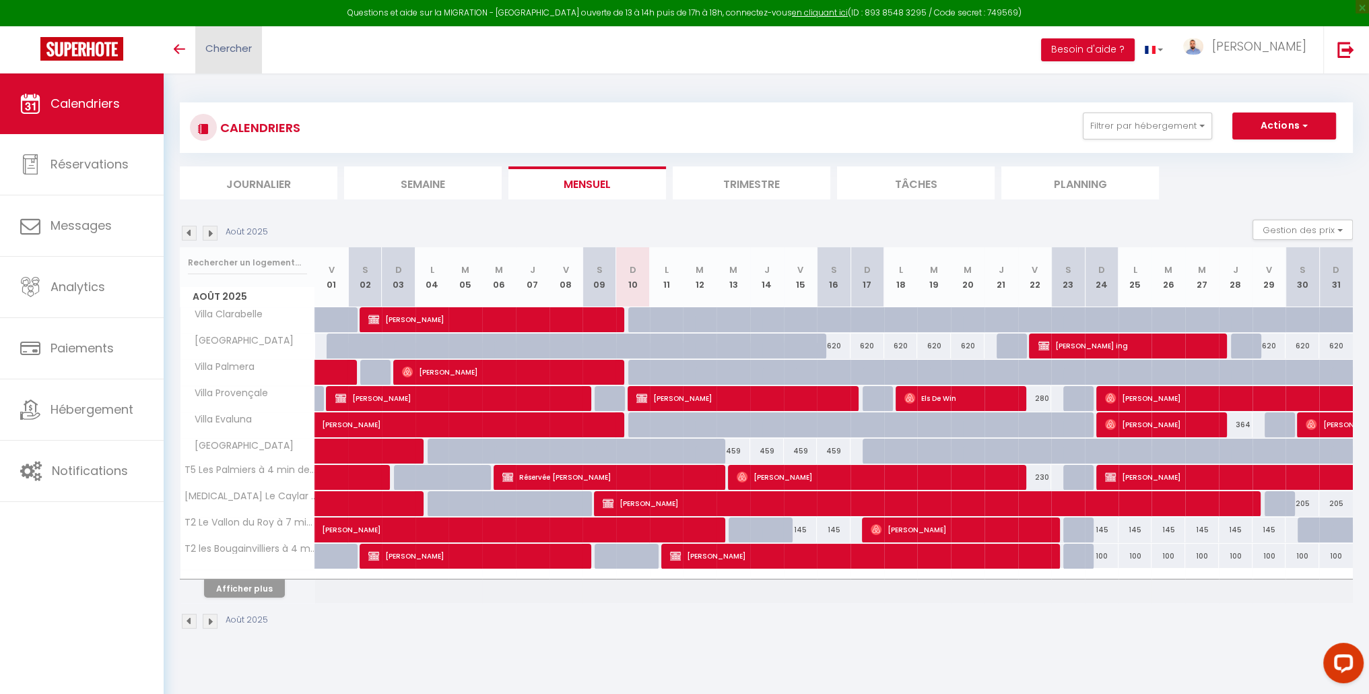
click at [221, 41] on span "Chercher" at bounding box center [228, 48] width 46 height 14
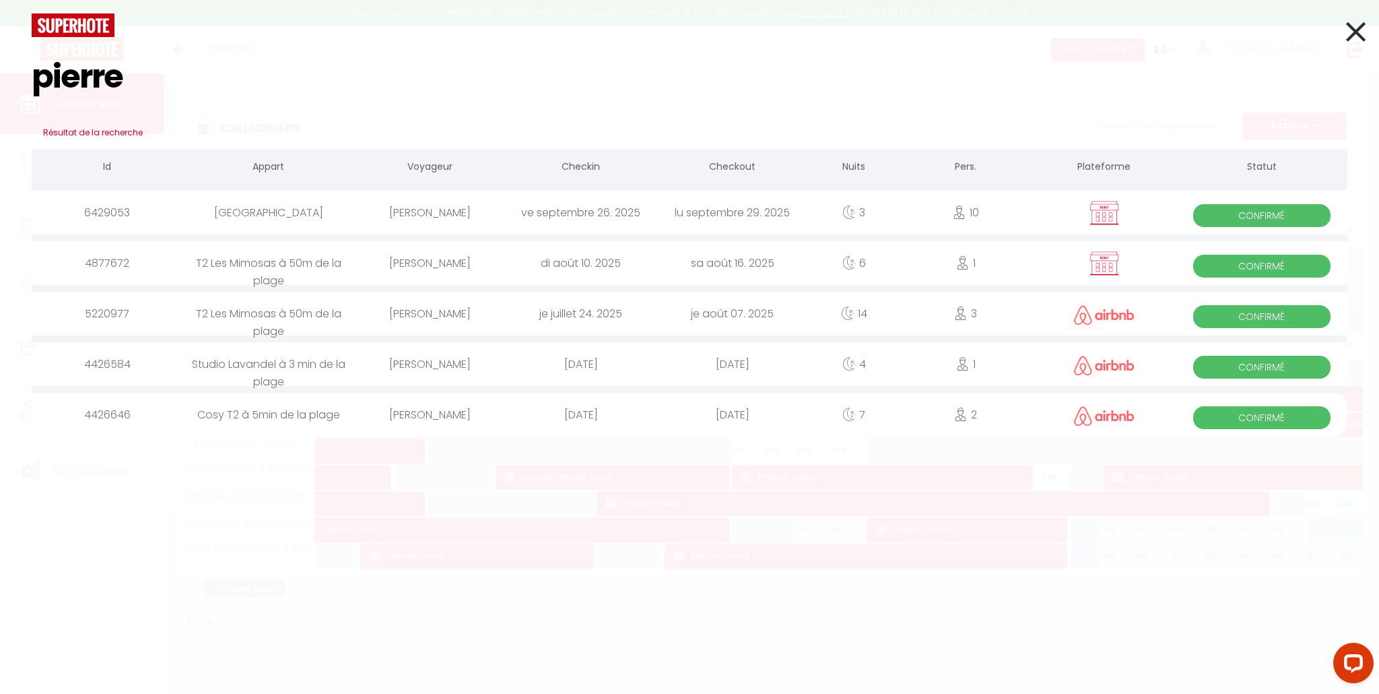
type input "pierre"
click at [453, 265] on div "Pierre-François Bonnefoi" at bounding box center [430, 263] width 152 height 44
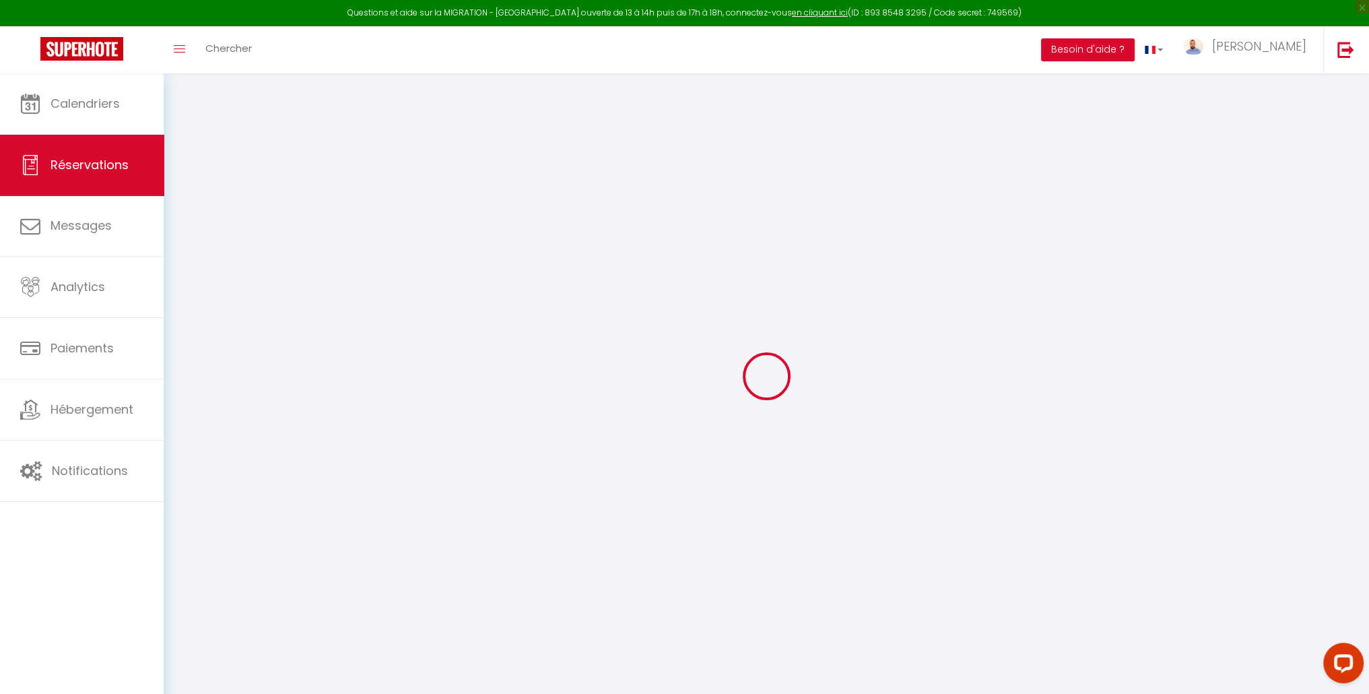
type input "Pierre-François"
type input "Bonnefoi"
type input "bonnefoi@unilim.fr"
type input "0628180338"
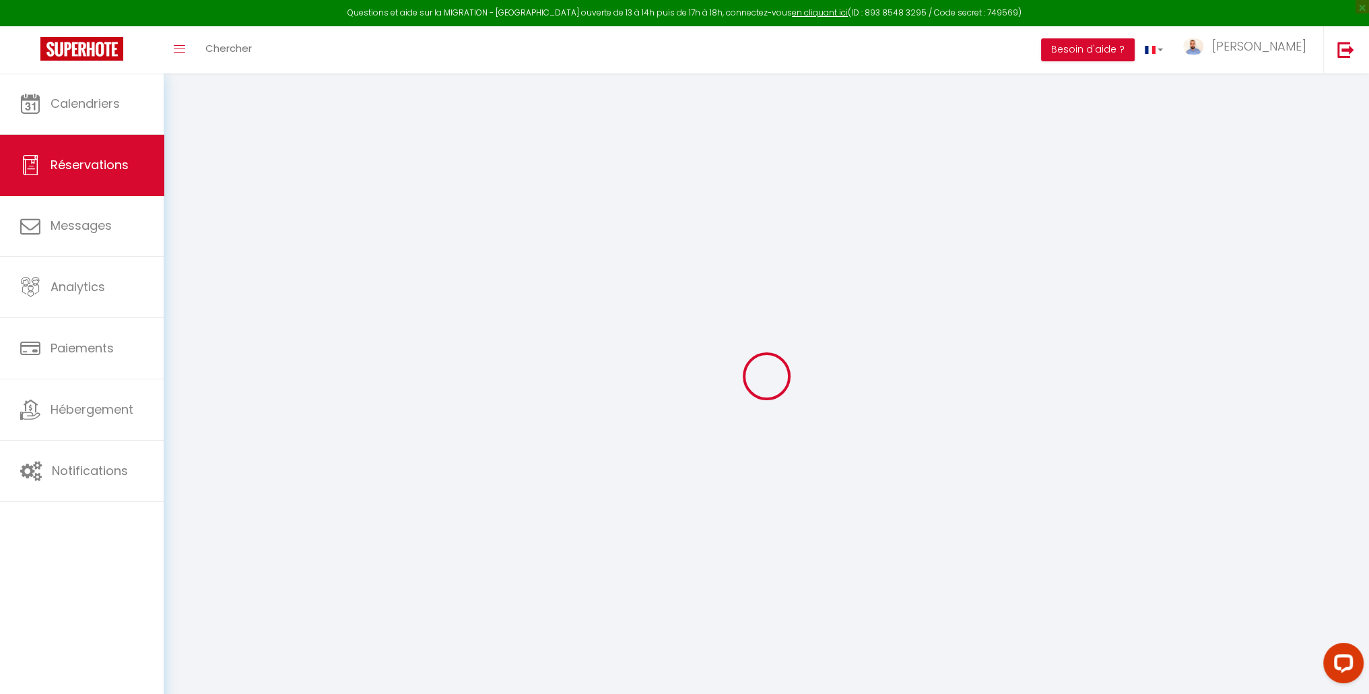
type input "0628180338"
type input "87000"
type input "2 B rue Fitz-James"
type input "Limoges"
select select "FR"
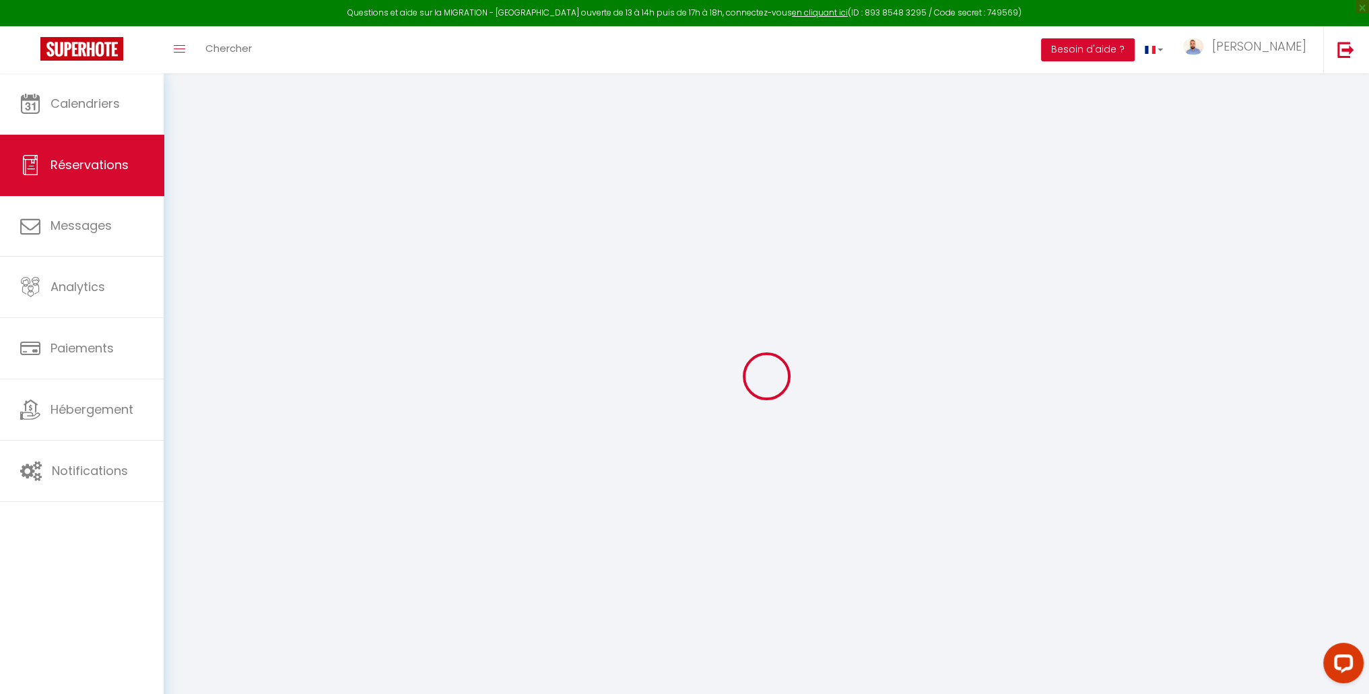
select select "52494"
select select "1"
type input "Dim 10 Août 2025"
select select
type input "Sam 16 Août 2025"
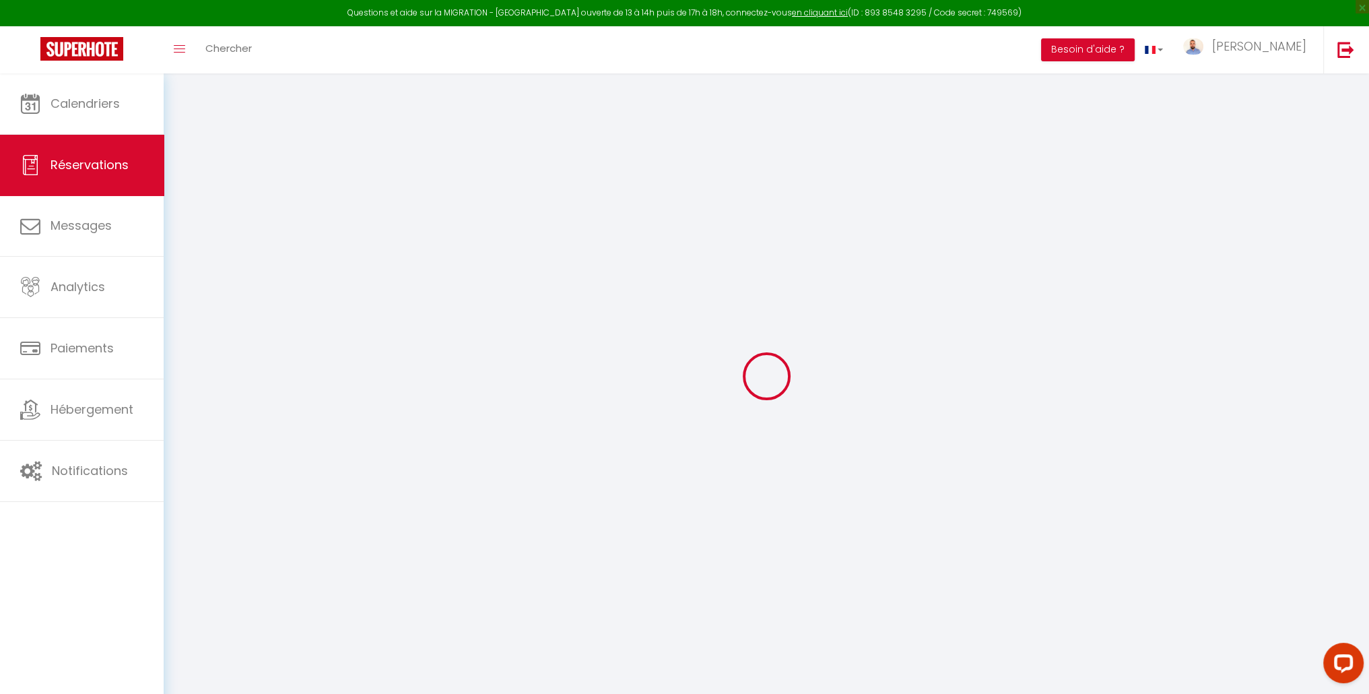
select select
type input "1"
select select "12"
select select
type input "741.6"
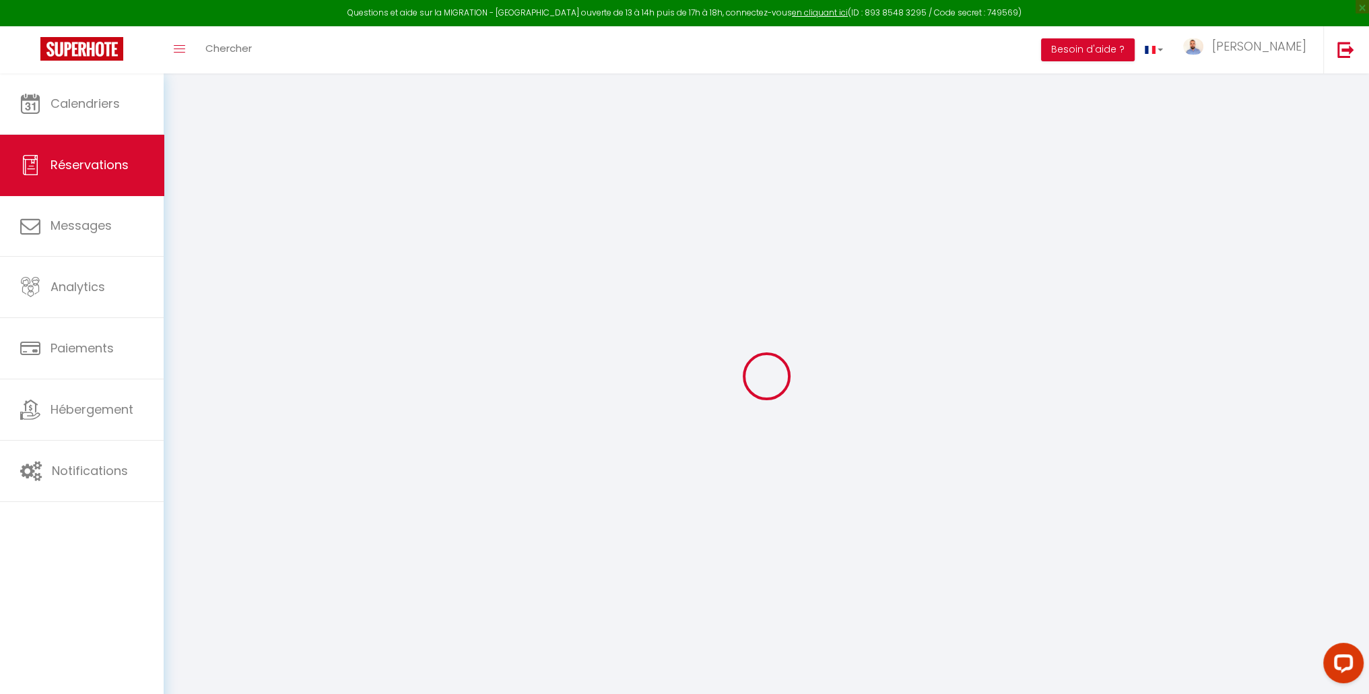
checkbox input "false"
type input "0"
select select "69"
type input "0"
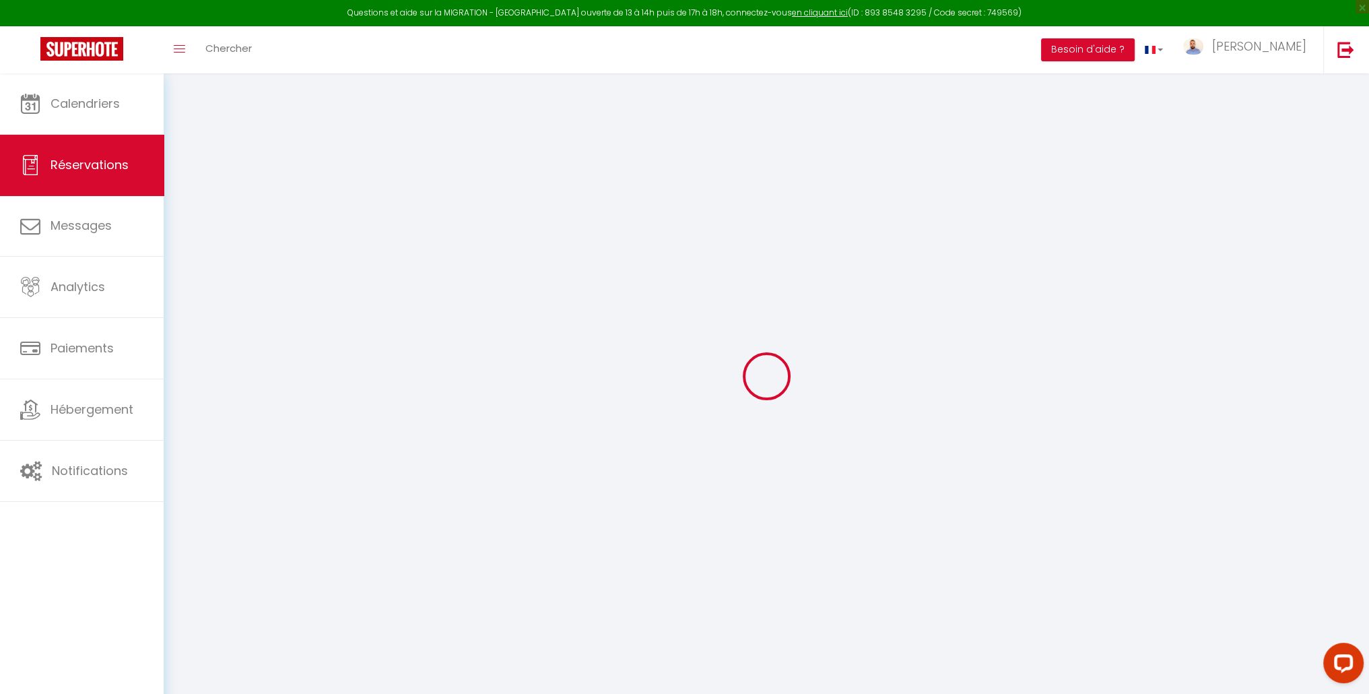
type input "0"
select select
select select "14"
checkbox input "false"
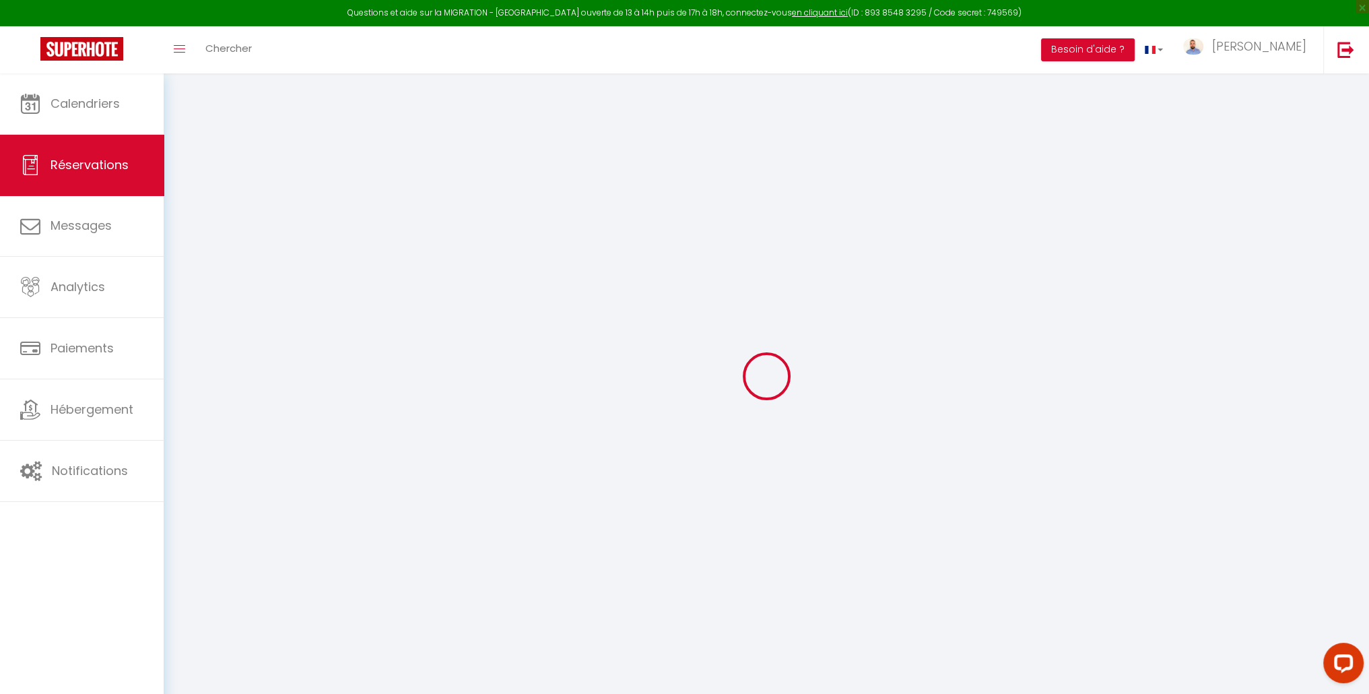
select select
checkbox input "false"
select select
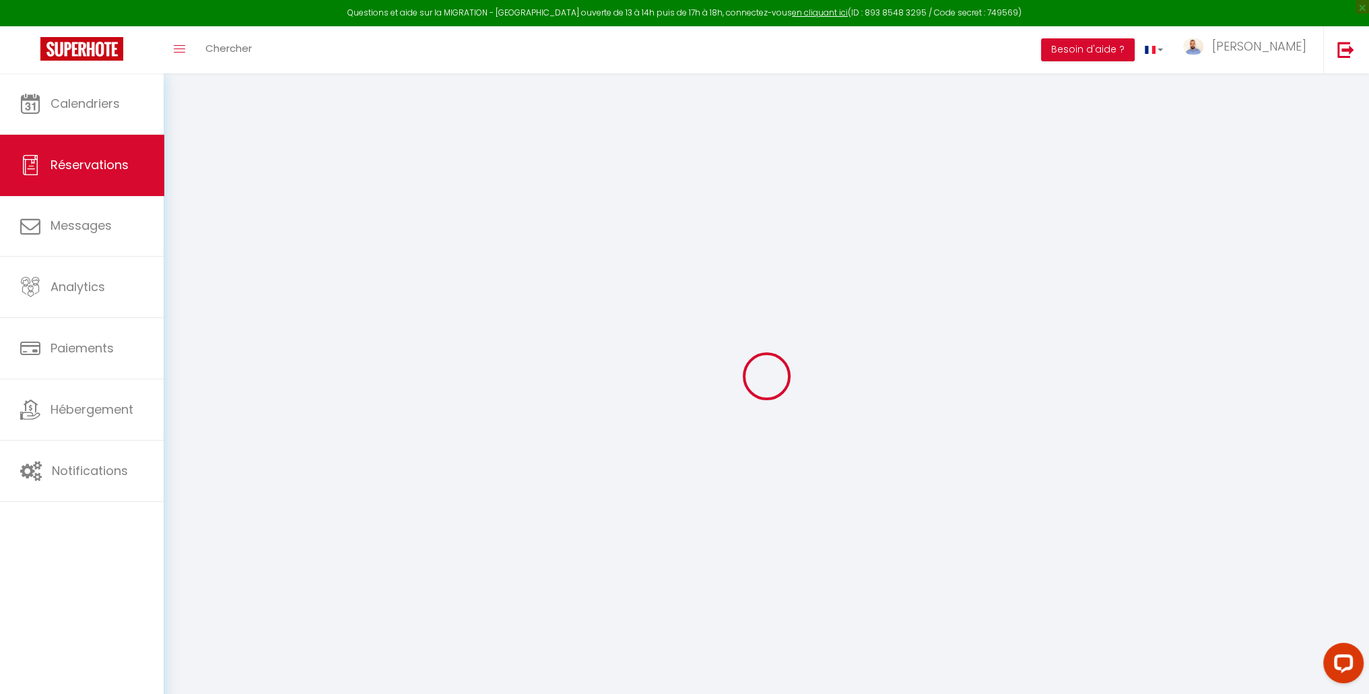
checkbox input "false"
select select
checkbox input "false"
type French\)0 "Très content de retrouver le logement de l'année dernière !"
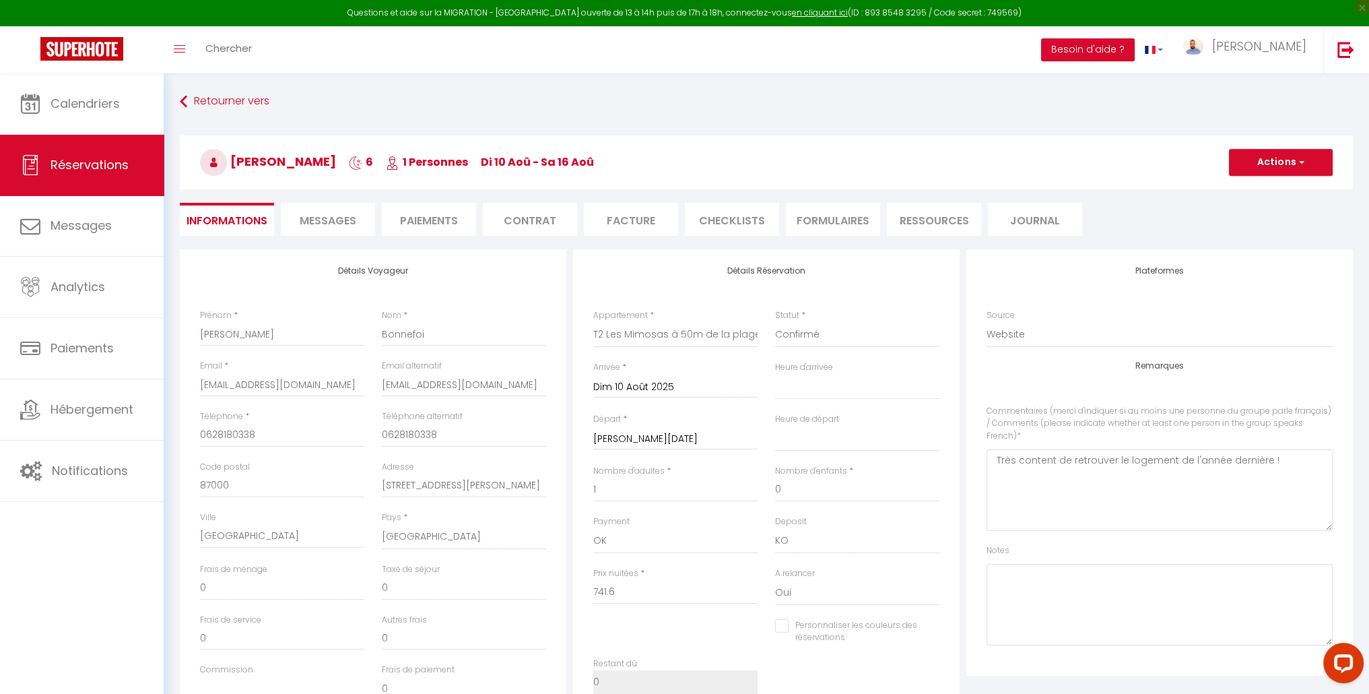
type input "32.04"
select select
checkbox input "false"
select select "16:30"
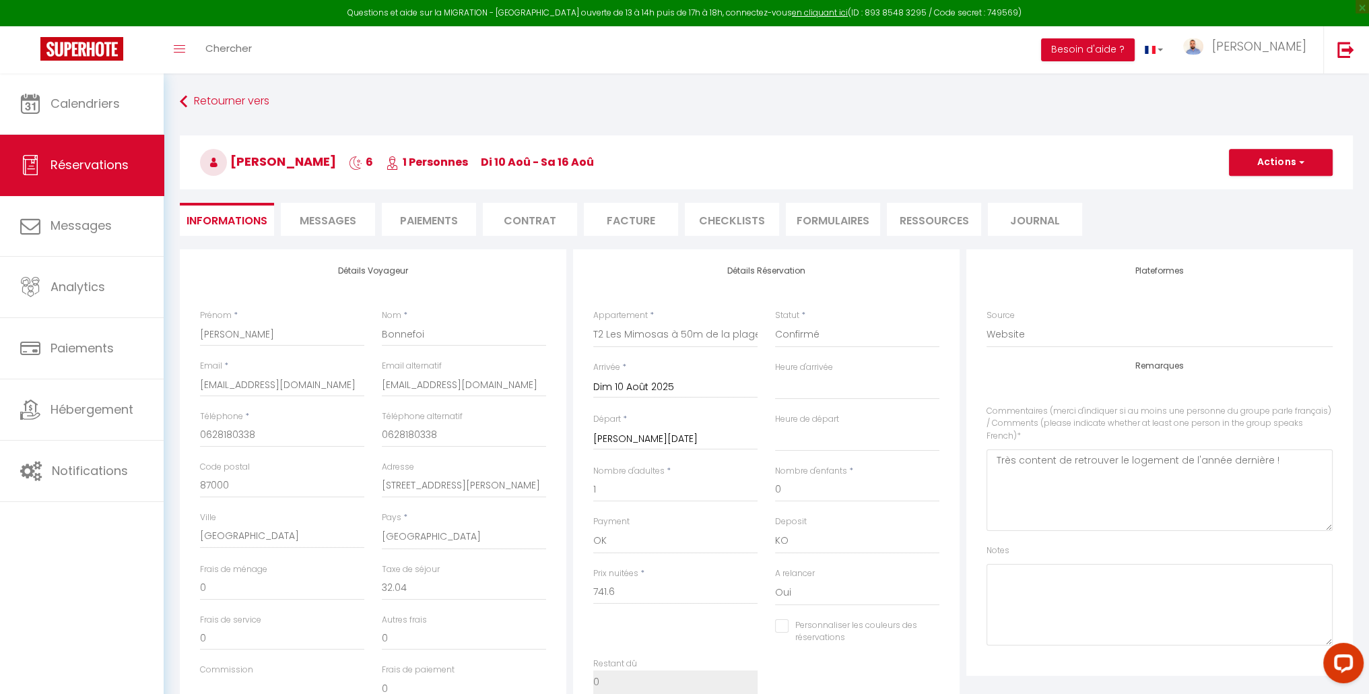
select select "10:00"
drag, startPoint x: 407, startPoint y: 158, endPoint x: 232, endPoint y: 160, distance: 175.8
click at [232, 160] on h3 "Pierre-François Bonnefoi 6 1 Personnes di 10 Aoû - sa 16 Aoû" at bounding box center [766, 162] width 1173 height 54
copy span "Pierre-François Bonnefoi"
drag, startPoint x: 271, startPoint y: 432, endPoint x: 170, endPoint y: 433, distance: 101.0
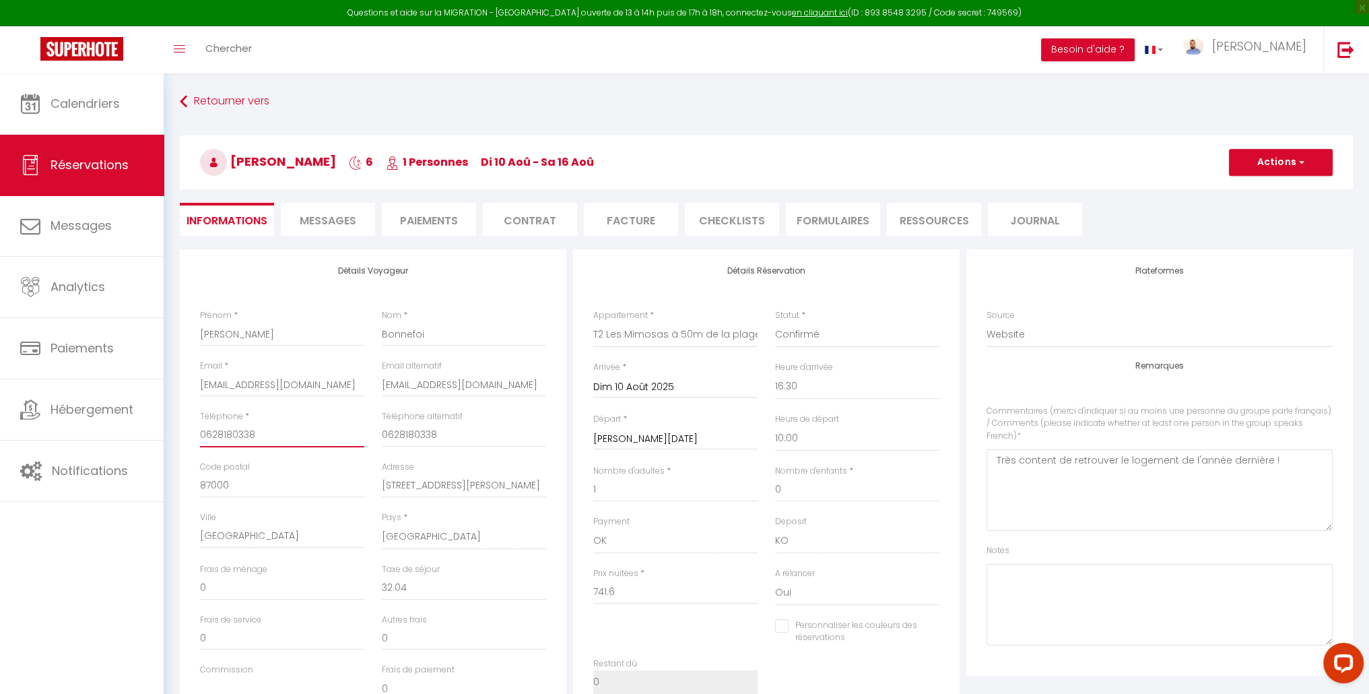
click at [170, 433] on div "Retourner vers Pierre-François Bonnefoi 6 1 Personnes di 10 Aoû - sa 16 Aoû Act…" at bounding box center [766, 540] width 1205 height 934
drag, startPoint x: 480, startPoint y: 385, endPoint x: 381, endPoint y: 386, distance: 99.0
click at [382, 386] on input "bonnefoi@unilim.fr" at bounding box center [464, 384] width 164 height 24
click at [240, 51] on span "Chercher" at bounding box center [228, 48] width 46 height 14
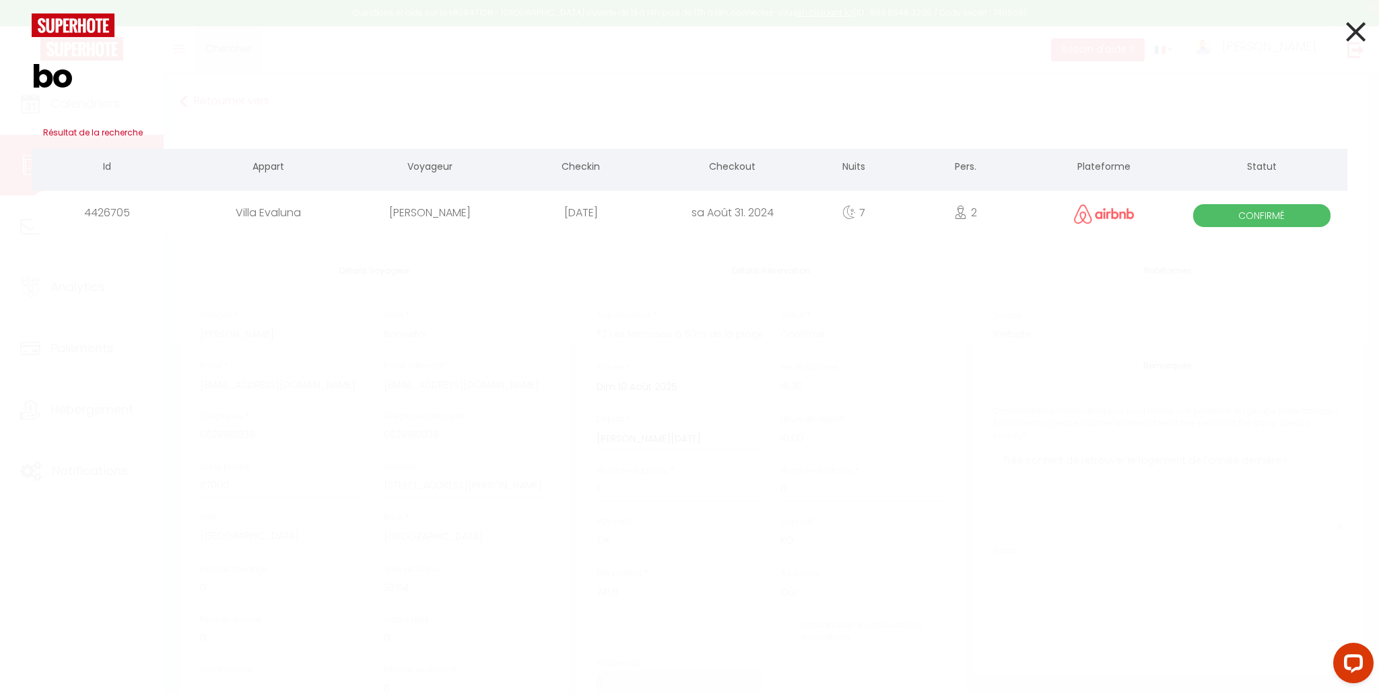
type input "b"
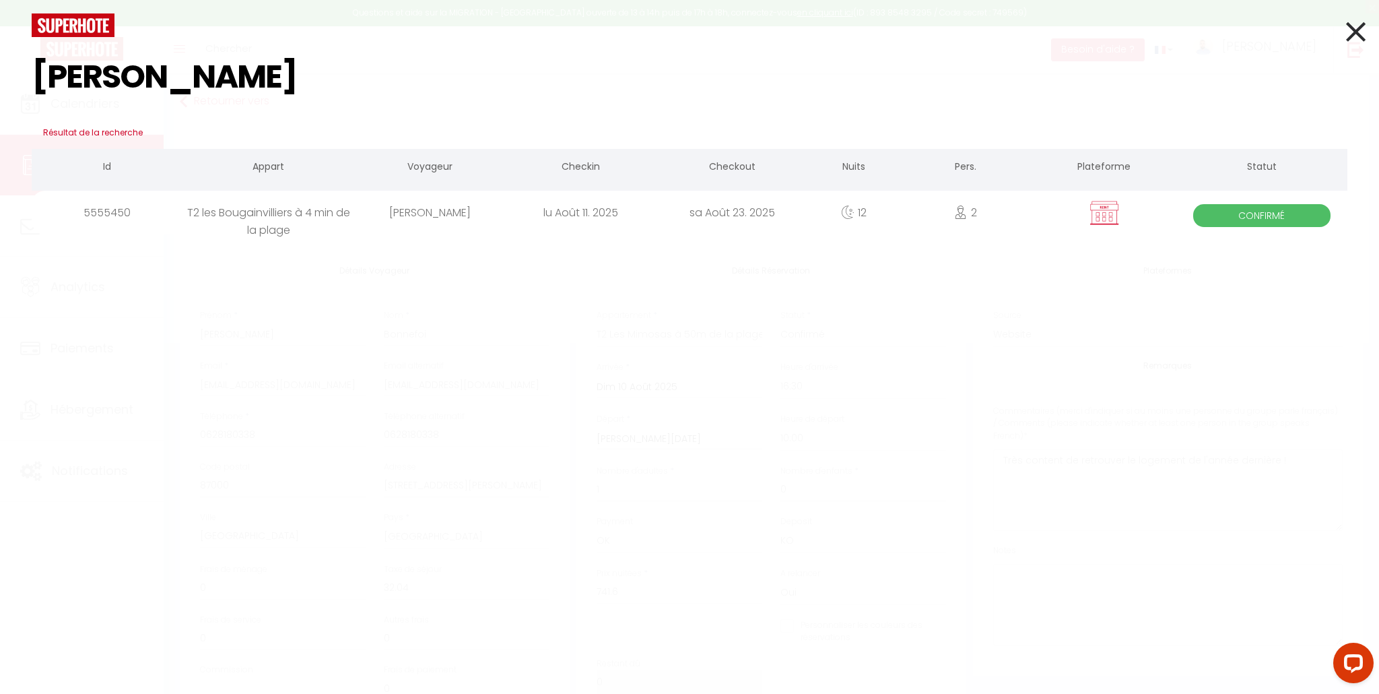
type input "delphine"
click at [408, 209] on div "[PERSON_NAME]" at bounding box center [430, 213] width 152 height 44
checkbox input "false"
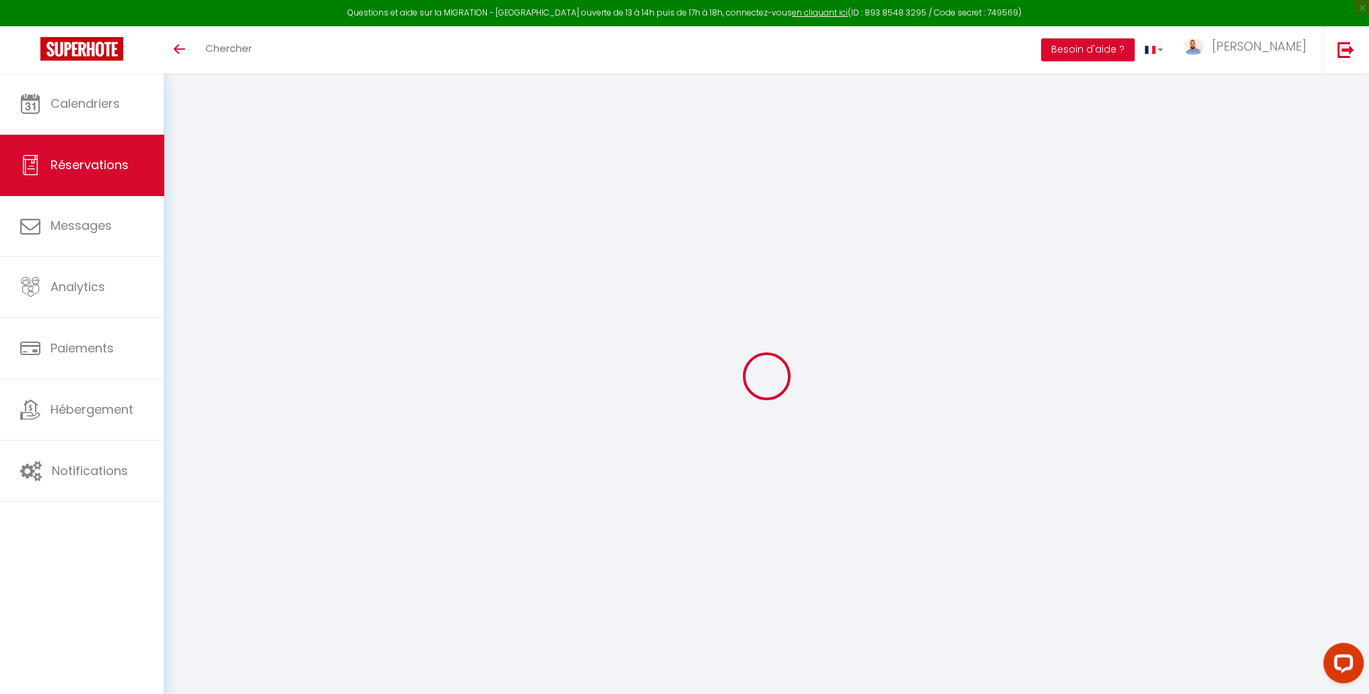
select select
select select "14"
checkbox input "false"
select select
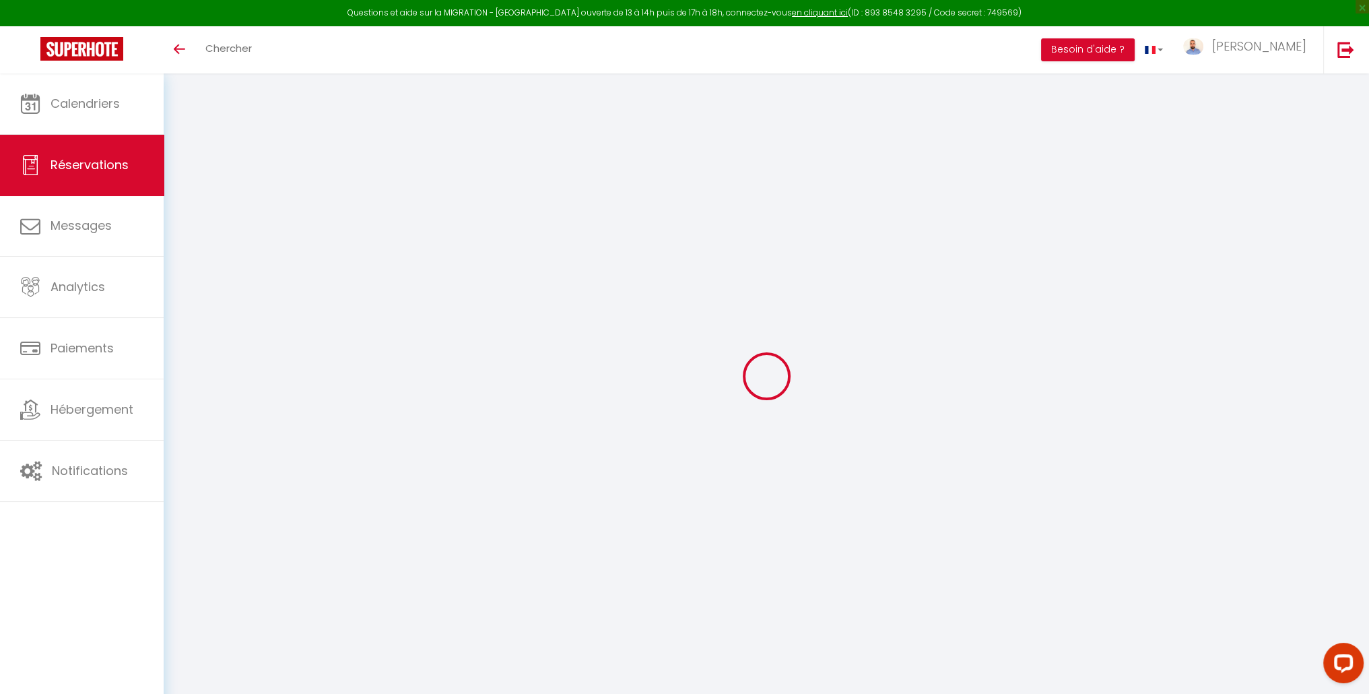
select select
checkbox input "false"
select select
checkbox input "false"
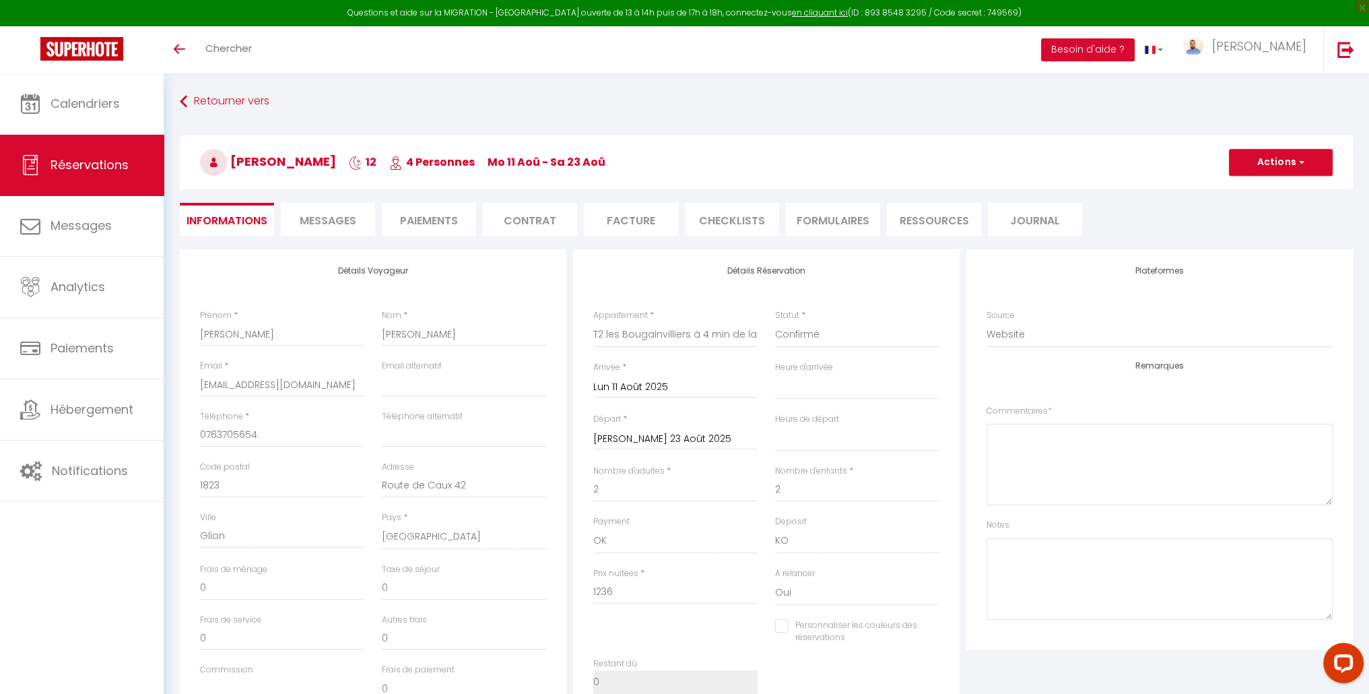
type input "26.64"
select select
checkbox input "false"
select select
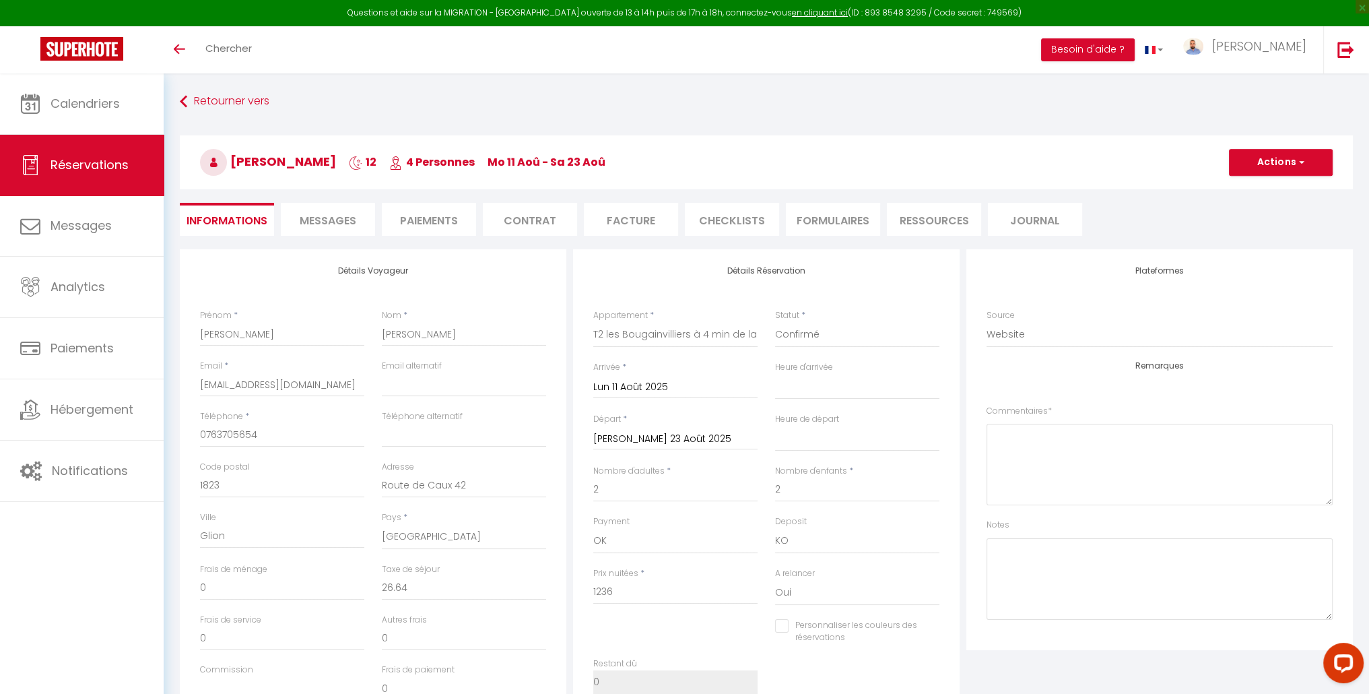
select select
drag, startPoint x: 366, startPoint y: 389, endPoint x: 224, endPoint y: 387, distance: 142.1
click at [216, 389] on div "Email * [EMAIL_ADDRESS][DOMAIN_NAME]" at bounding box center [282, 385] width 182 height 51
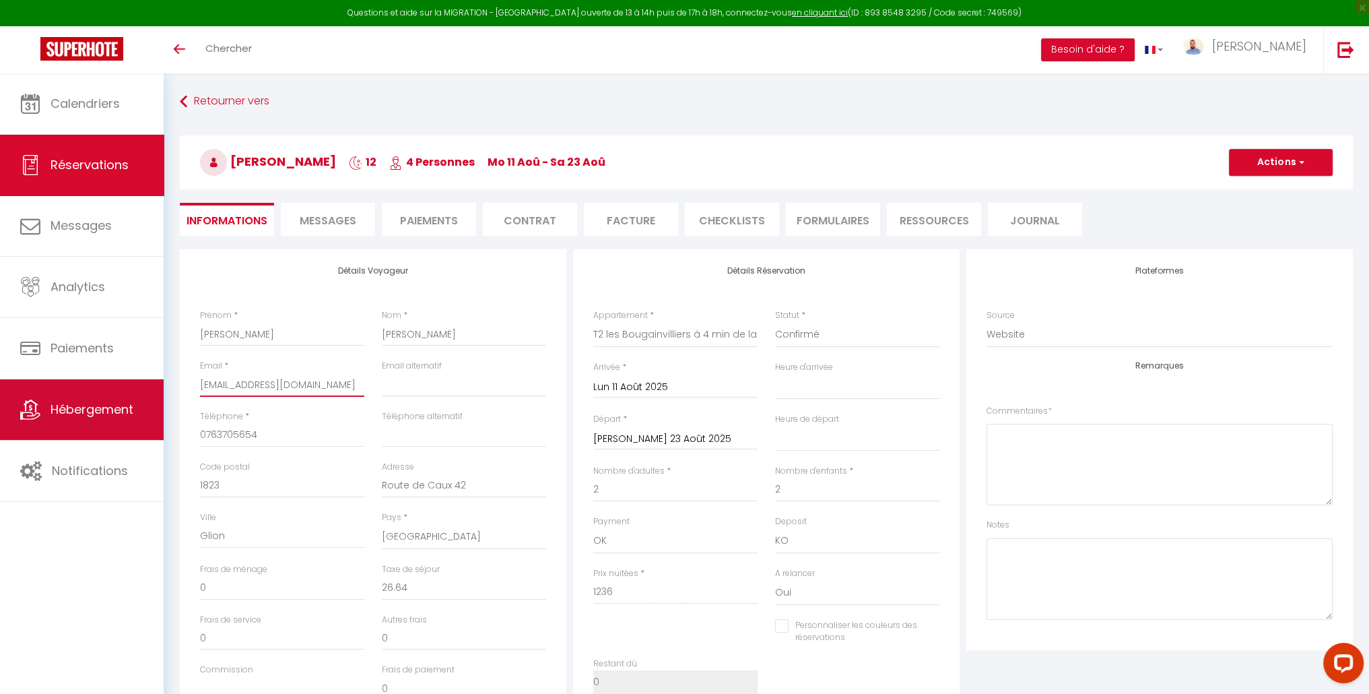
drag, startPoint x: 358, startPoint y: 385, endPoint x: 158, endPoint y: 383, distance: 200.7
click at [159, 383] on div "Questions et aide sur la MIGRATION - [GEOGRAPHIC_DATA] ouverte de 13 à 14h puis…" at bounding box center [684, 540] width 1369 height 934
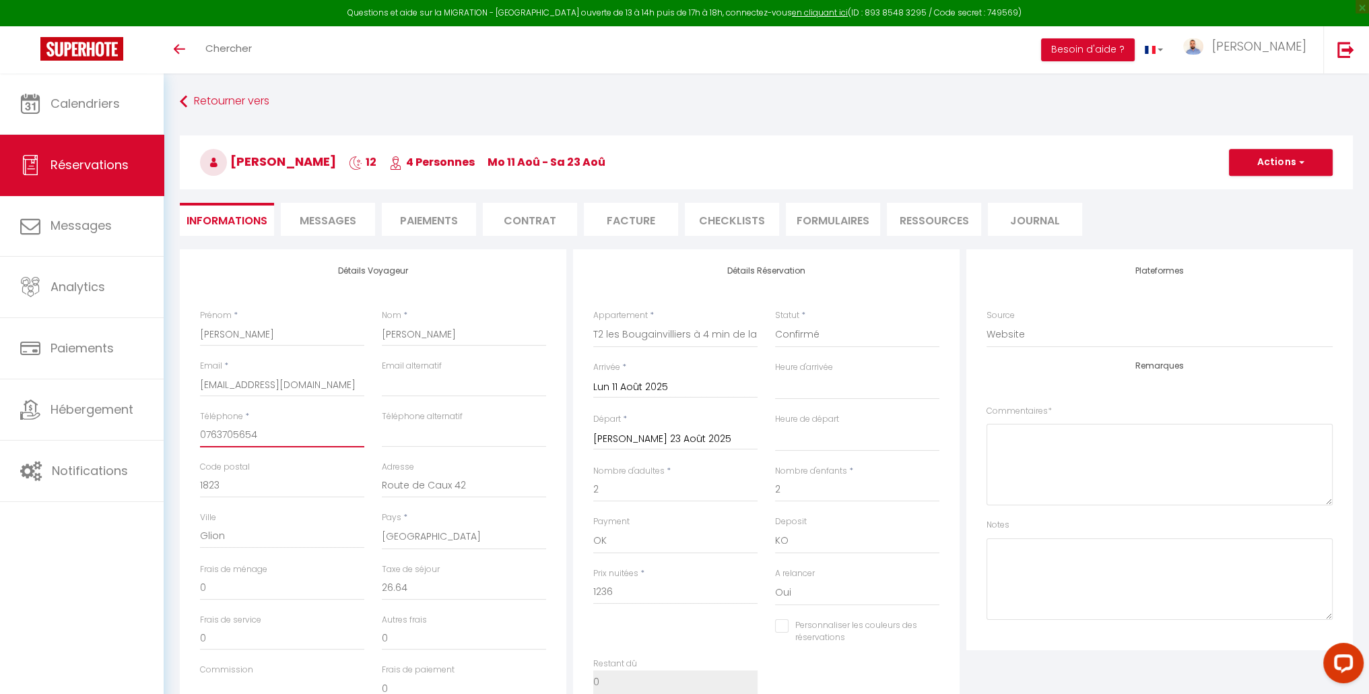
drag, startPoint x: 263, startPoint y: 434, endPoint x: 172, endPoint y: 431, distance: 90.3
click at [172, 431] on div "Détails Voyageur Prénom * [PERSON_NAME] Nom * [PERSON_NAME] Email * [EMAIL_ADDR…" at bounding box center [766, 620] width 1191 height 742
